Goal: Task Accomplishment & Management: Manage account settings

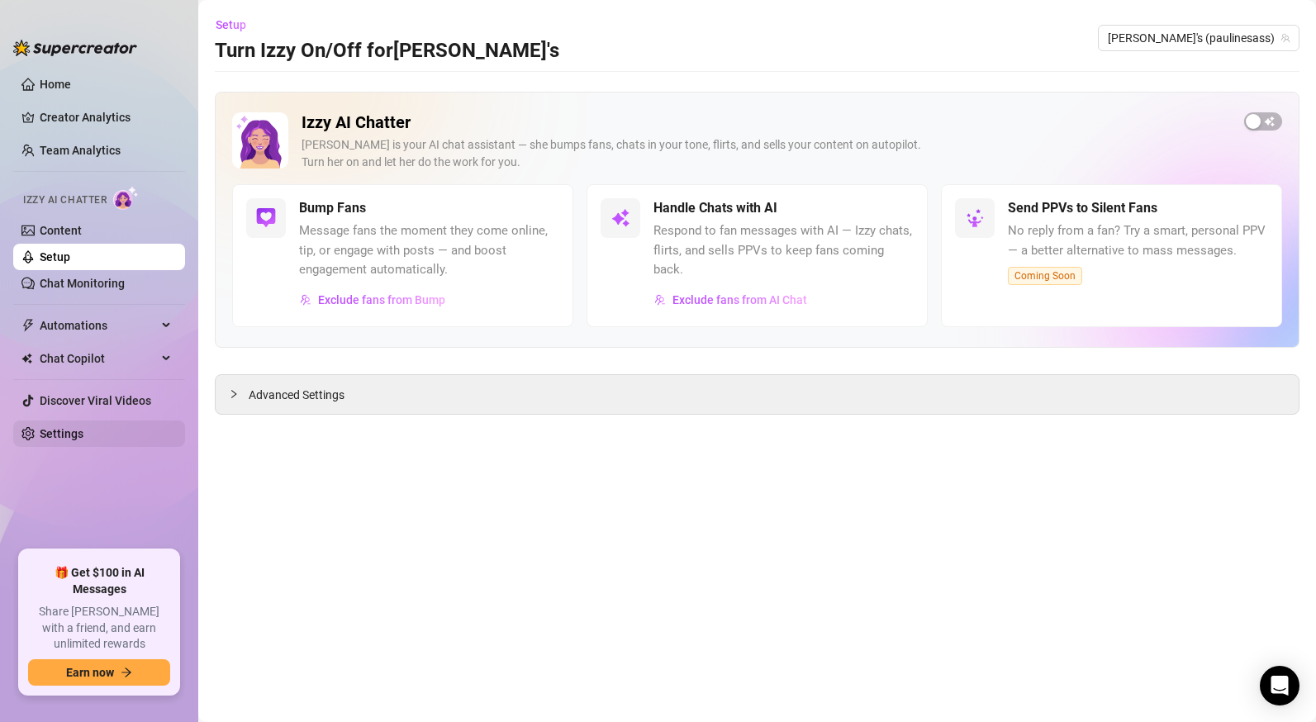
click at [64, 428] on link "Settings" at bounding box center [62, 433] width 44 height 13
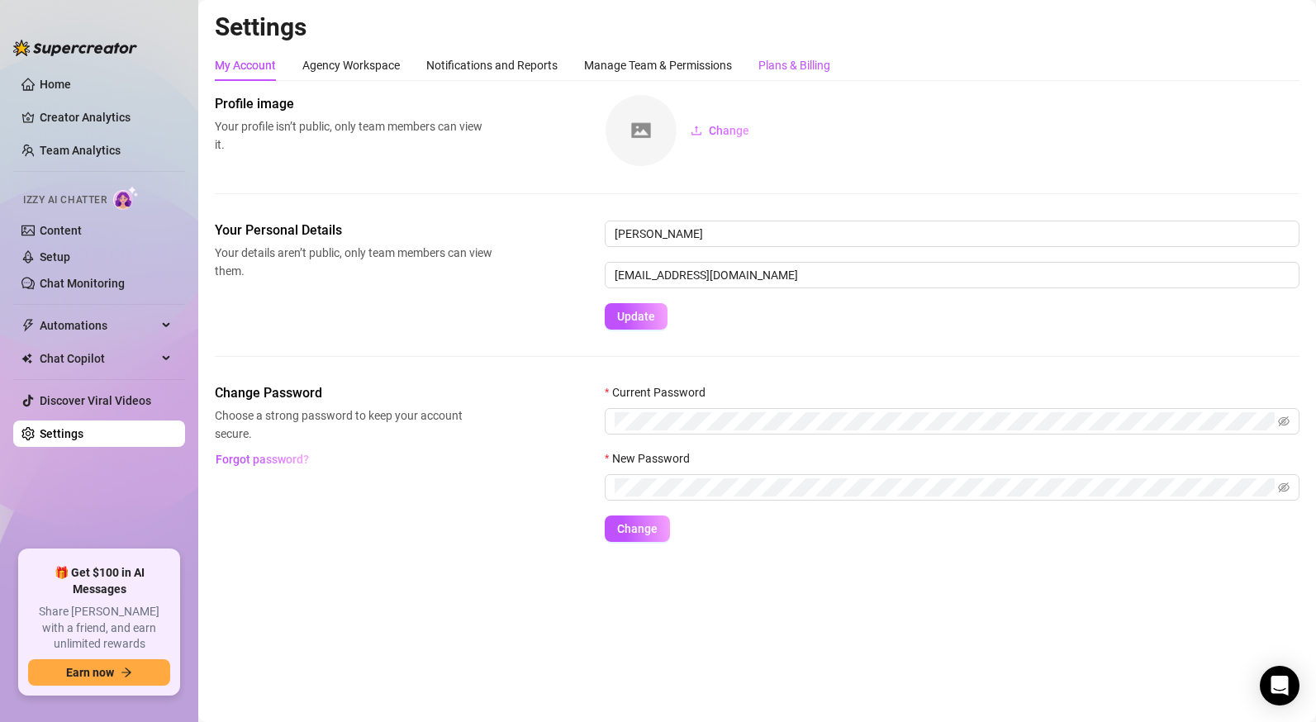
click at [806, 64] on div "Plans & Billing" at bounding box center [795, 65] width 72 height 18
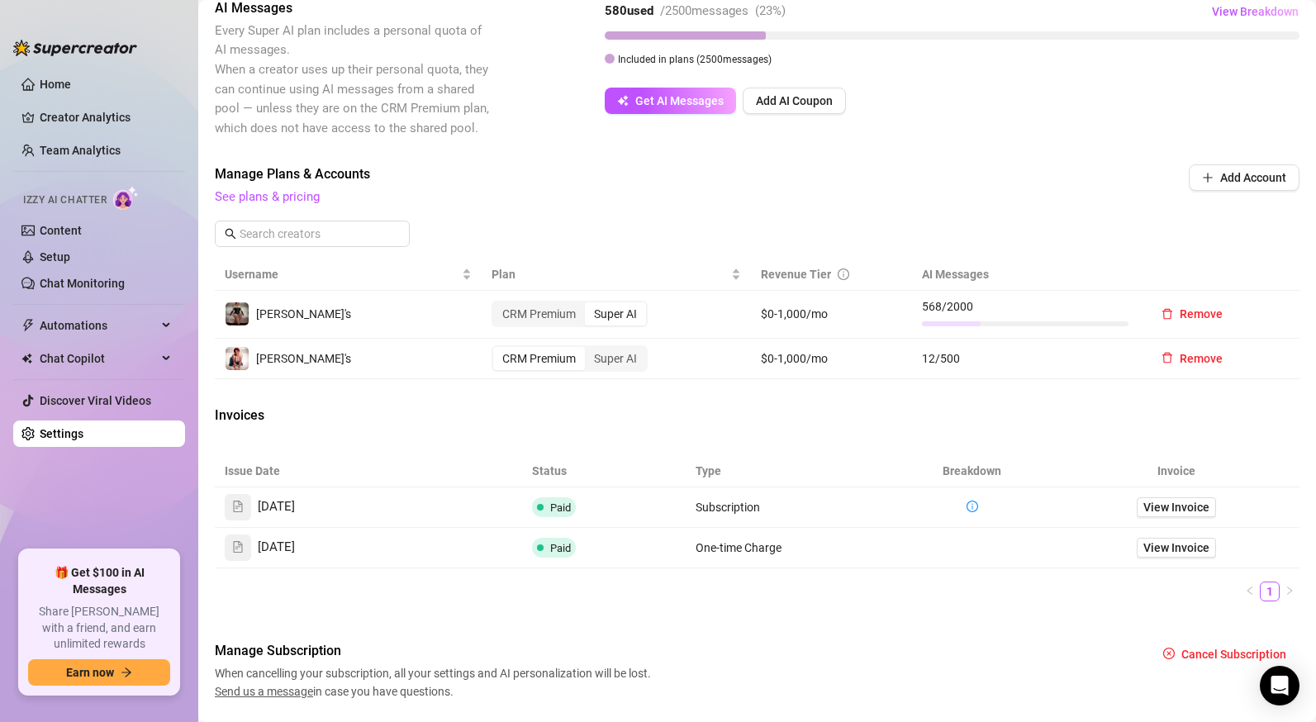
scroll to position [416, 0]
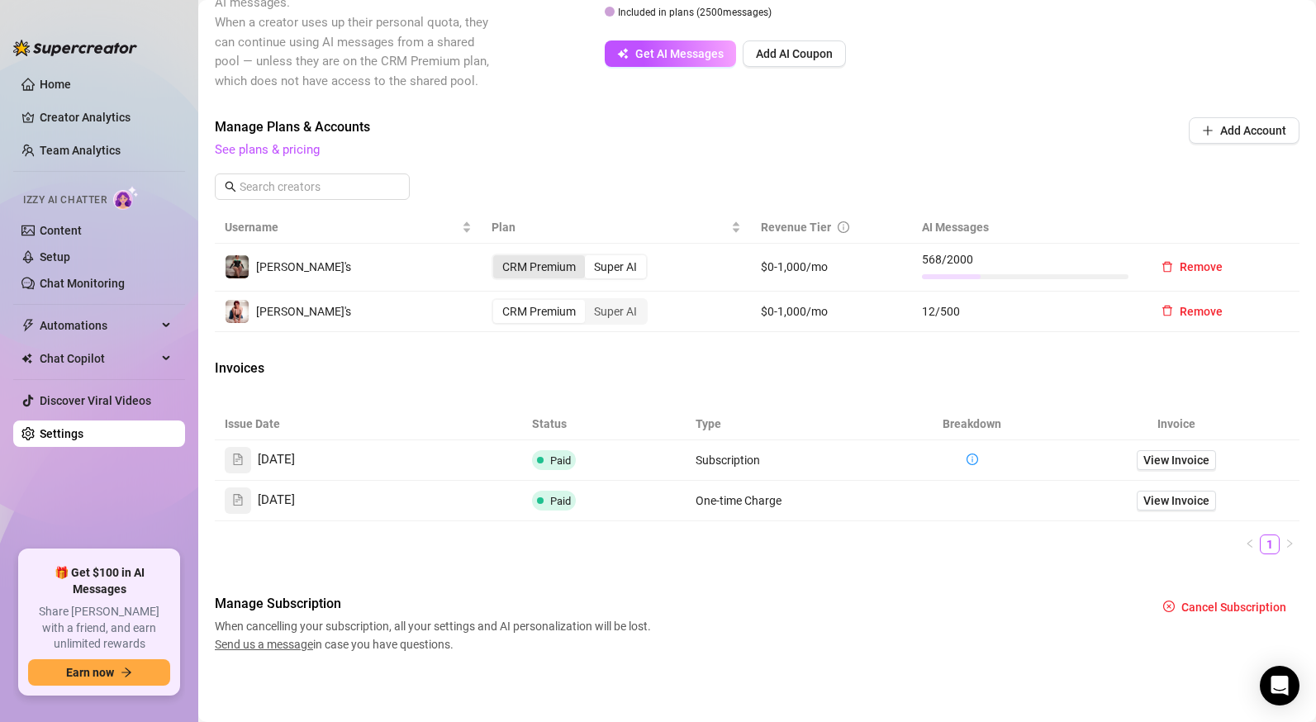
click at [549, 266] on div "CRM Premium" at bounding box center [539, 266] width 92 height 23
click at [497, 258] on input "CRM Premium" at bounding box center [497, 258] width 0 height 0
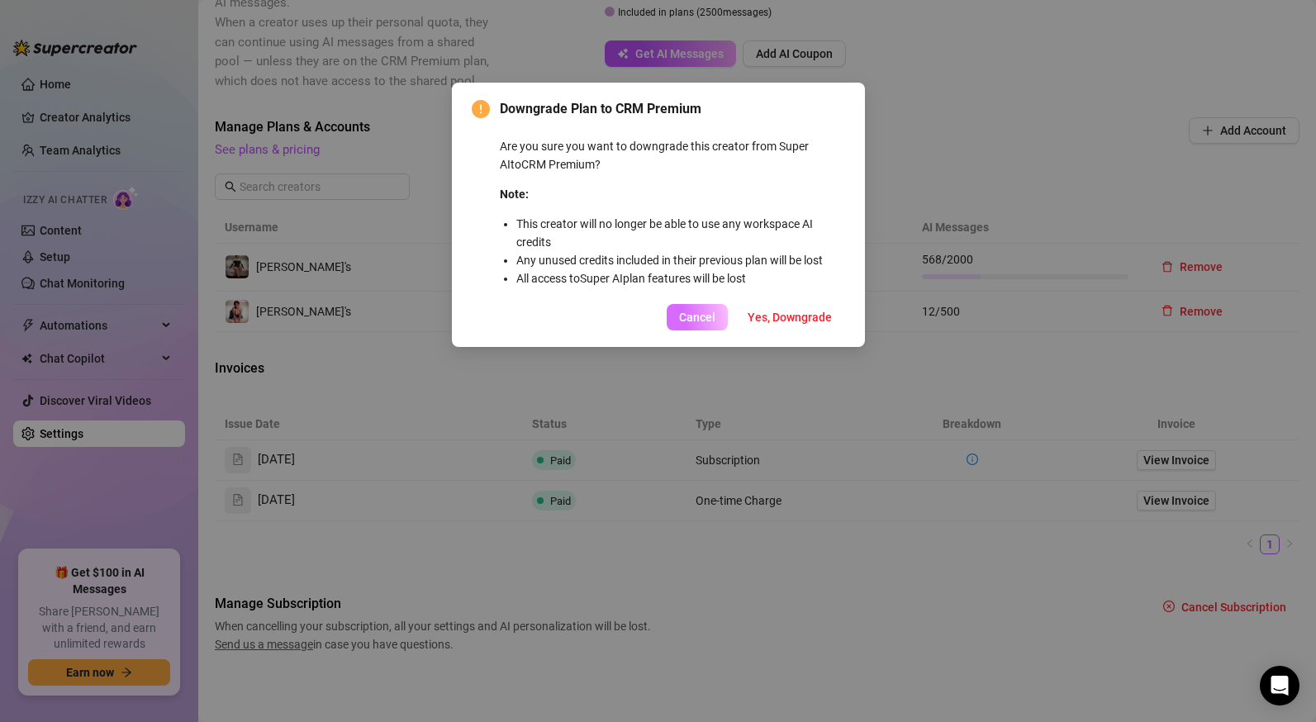
click at [716, 324] on button "Cancel" at bounding box center [697, 317] width 61 height 26
